Goal: Task Accomplishment & Management: Use online tool/utility

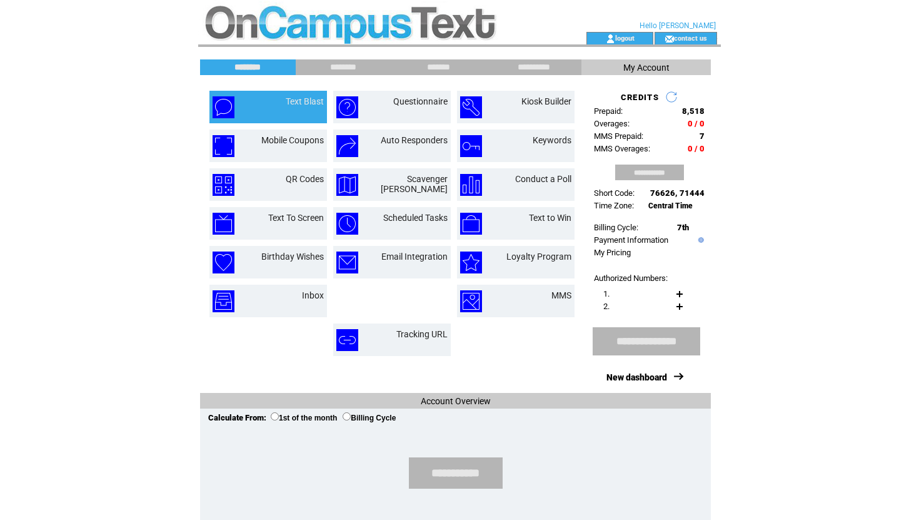
click at [257, 109] on td "Text Blast" at bounding box center [290, 107] width 68 height 22
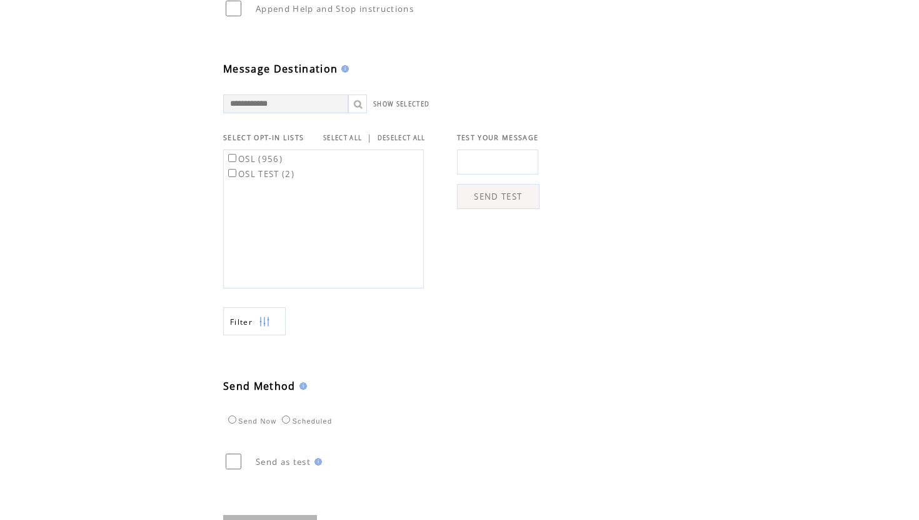
scroll to position [381, 0]
